Goal: Task Accomplishment & Management: Use online tool/utility

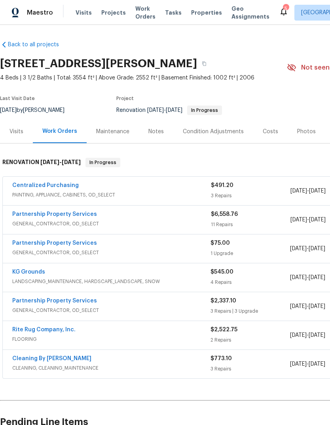
scroll to position [47, 0]
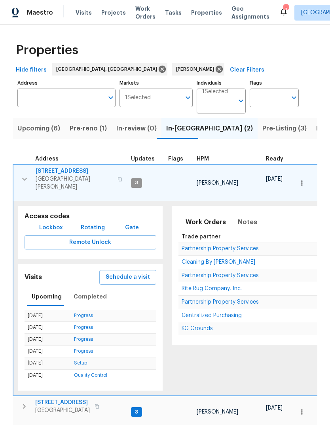
scroll to position [-11, 0]
click at [93, 127] on span "Pre-reno (1)" at bounding box center [88, 128] width 37 height 11
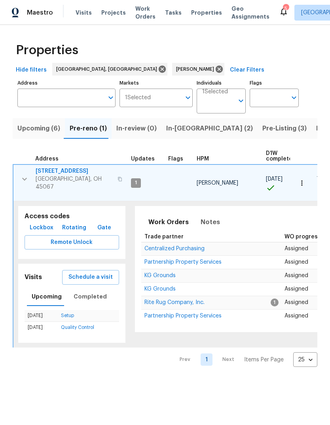
click at [70, 164] on th "Address" at bounding box center [70, 156] width 115 height 16
click at [60, 169] on span "801 Prescott Cir" at bounding box center [74, 171] width 77 height 8
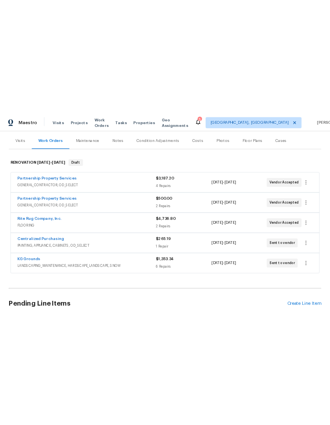
scroll to position [95, 0]
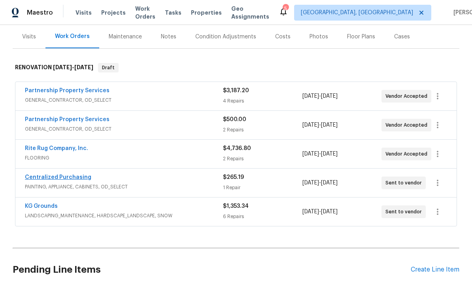
click at [72, 178] on link "Centralized Purchasing" at bounding box center [58, 177] width 66 height 6
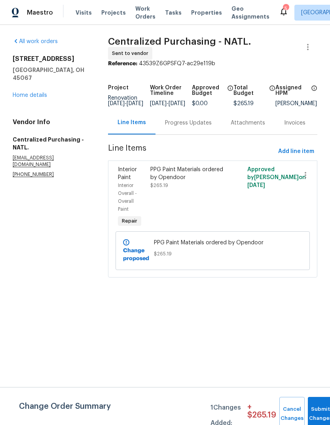
click at [168, 401] on div "Change Order Summary 1 Changes Added: + $ 265.19 Cancel Changes Submit Changes" at bounding box center [165, 414] width 330 height 34
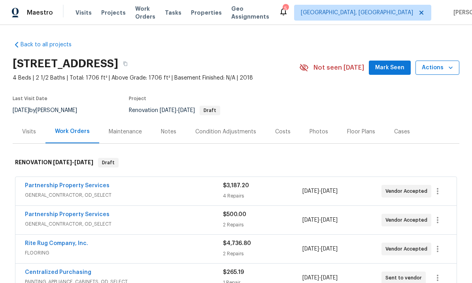
click at [329, 68] on icon "button" at bounding box center [451, 67] width 4 height 2
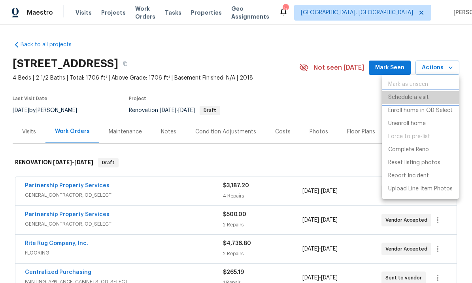
click at [329, 98] on p "Schedule a visit" at bounding box center [408, 97] width 41 height 8
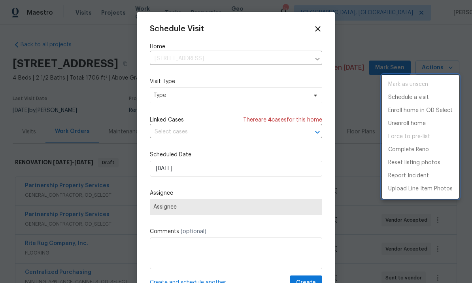
click at [224, 97] on div at bounding box center [236, 141] width 472 height 283
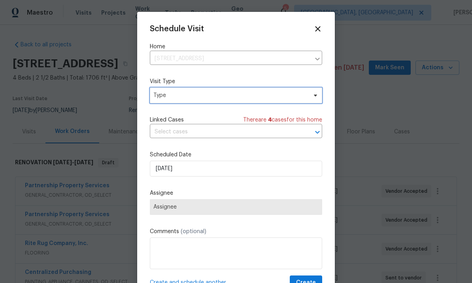
click at [240, 95] on span "Type" at bounding box center [230, 95] width 154 height 8
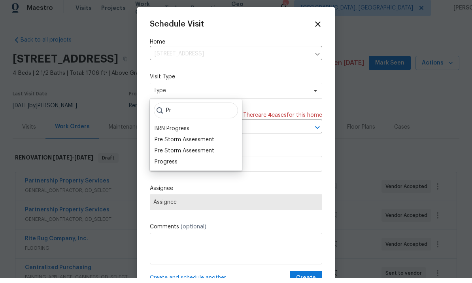
scroll to position [5, 0]
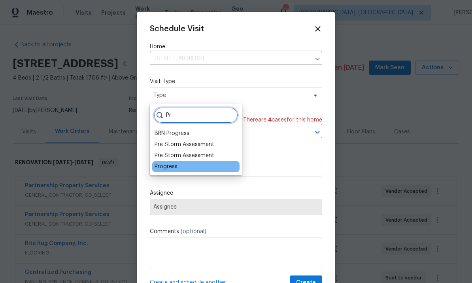
type input "Pr"
click at [191, 165] on div "Progress" at bounding box center [195, 166] width 87 height 11
click at [168, 164] on div "Progress" at bounding box center [166, 167] width 23 height 8
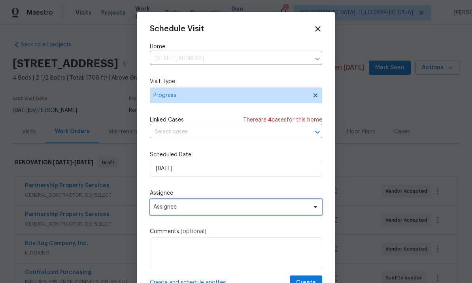
click at [204, 210] on span "Assignee" at bounding box center [230, 207] width 155 height 6
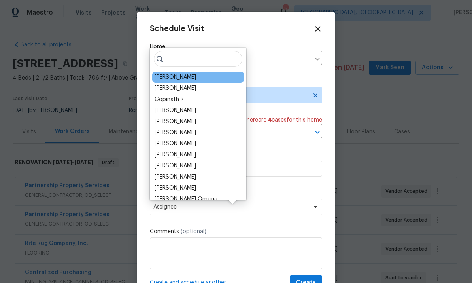
click at [183, 73] on div "[PERSON_NAME]" at bounding box center [176, 77] width 42 height 8
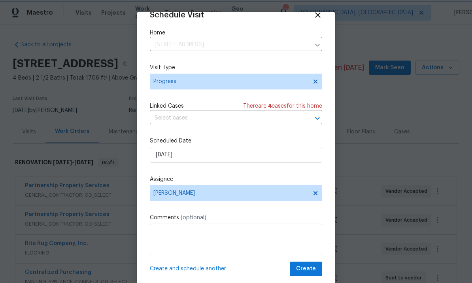
scroll to position [15, 0]
click at [203, 268] on span "Create and schedule another" at bounding box center [188, 269] width 76 height 8
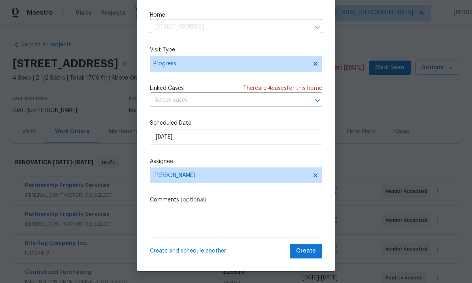
scroll to position [18, 0]
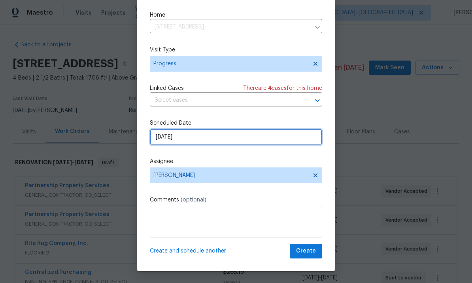
click at [253, 140] on input "[DATE]" at bounding box center [236, 137] width 172 height 16
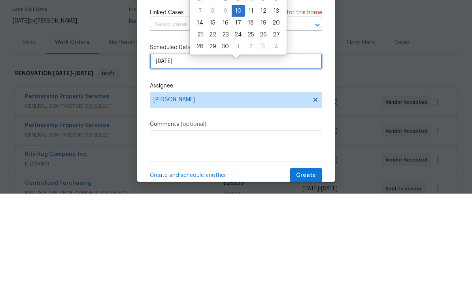
scroll to position [0, 0]
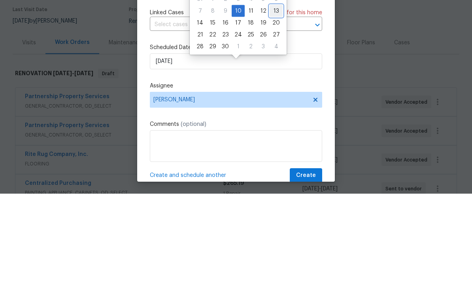
click at [270, 95] on div "13" at bounding box center [276, 100] width 13 height 11
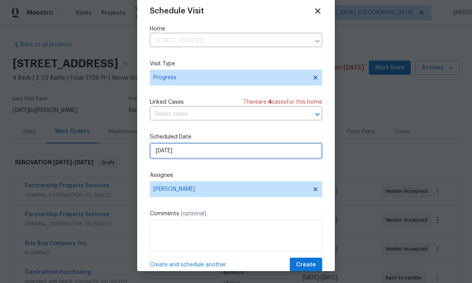
click at [250, 152] on input "[DATE]" at bounding box center [236, 151] width 172 height 16
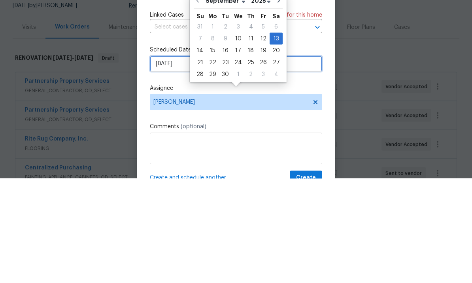
scroll to position [0, 0]
click at [263, 137] on div "12" at bounding box center [263, 142] width 13 height 11
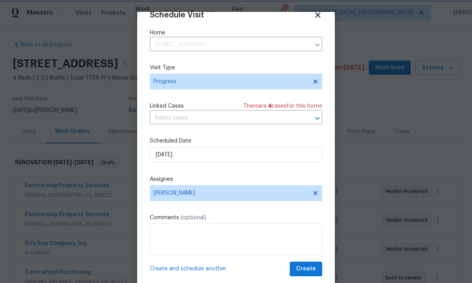
scroll to position [15, 0]
click at [208, 268] on span "Create and schedule another" at bounding box center [188, 269] width 76 height 8
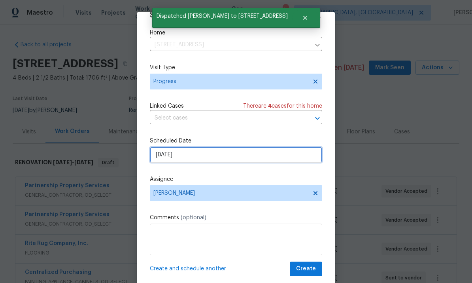
click at [238, 156] on input "[DATE]" at bounding box center [236, 155] width 172 height 16
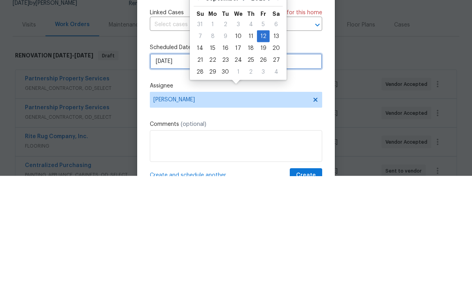
scroll to position [0, 0]
click at [223, 149] on div "16" at bounding box center [225, 154] width 13 height 11
type input "[DATE]"
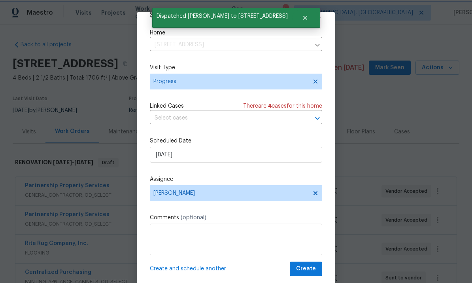
scroll to position [15, 0]
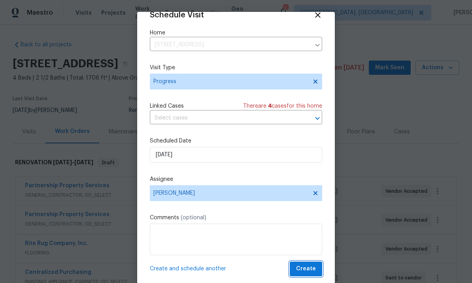
click at [312, 270] on span "Create" at bounding box center [306, 269] width 20 height 10
